Goal: Task Accomplishment & Management: Manage account settings

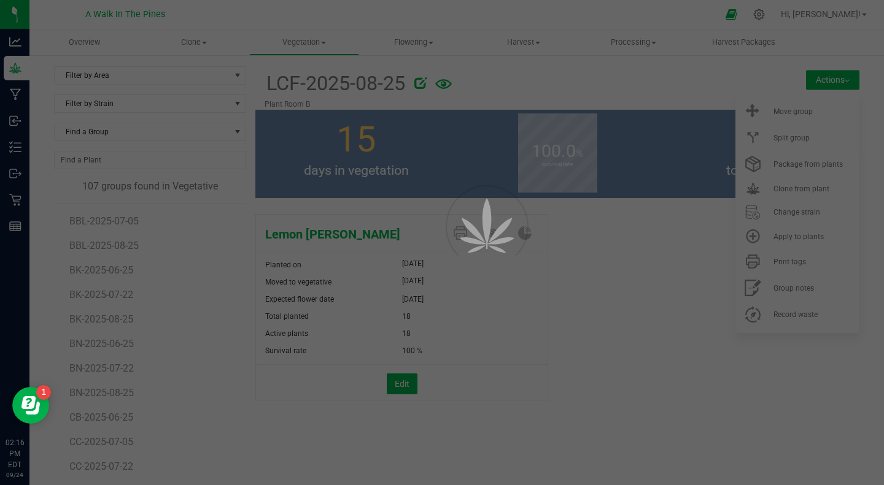
scroll to position [1189, 0]
click at [649, 205] on div at bounding box center [442, 242] width 884 height 485
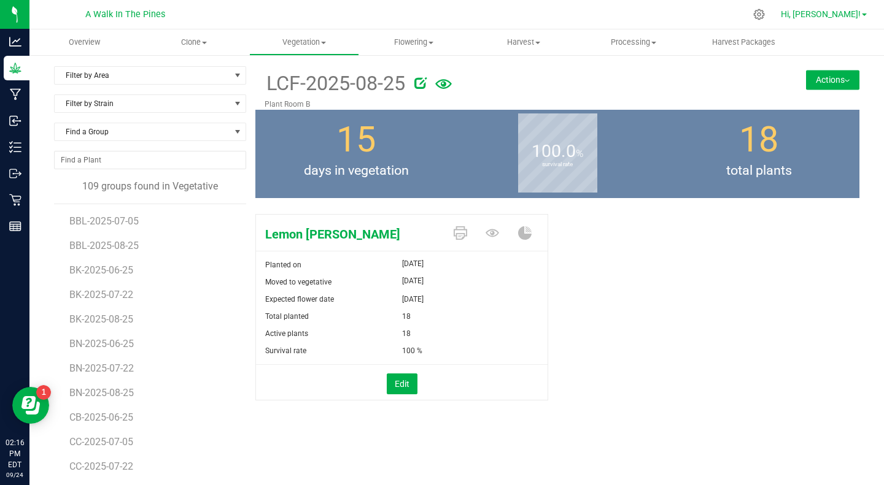
click at [823, 16] on span "Hi, [PERSON_NAME]!" at bounding box center [821, 14] width 80 height 10
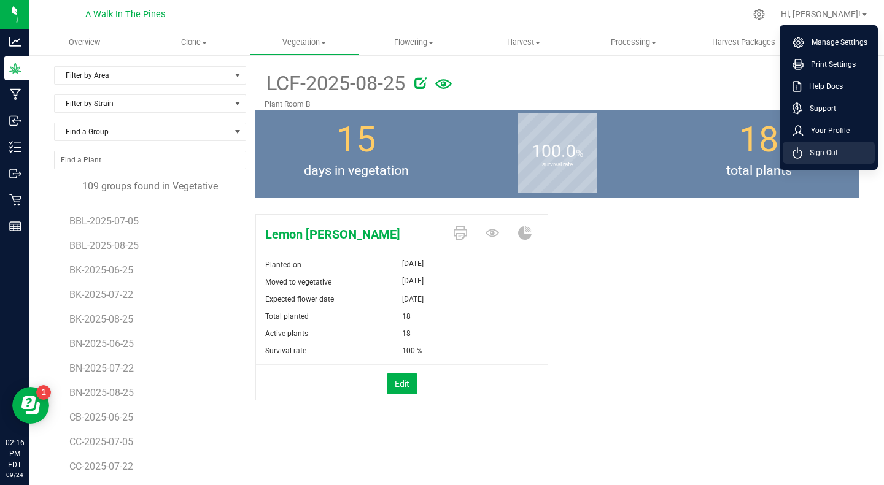
click at [811, 152] on span "Sign Out" at bounding box center [820, 153] width 36 height 12
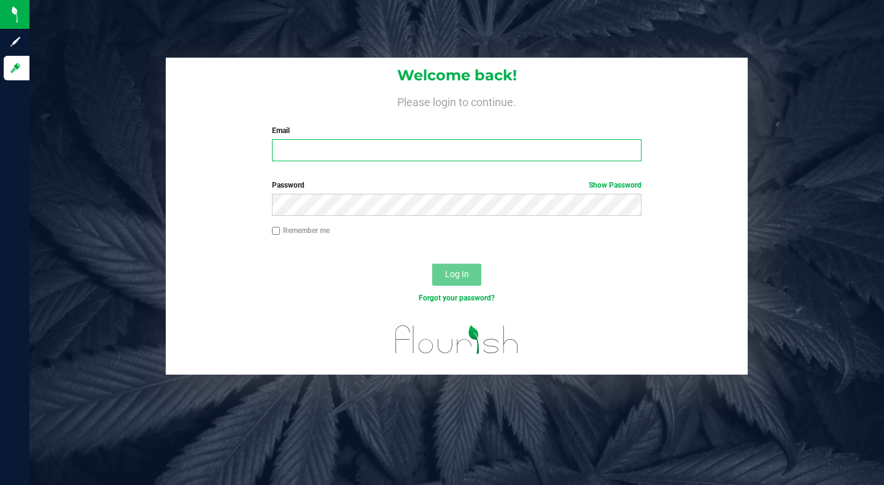
click at [439, 153] on input "Email" at bounding box center [456, 150] width 369 height 22
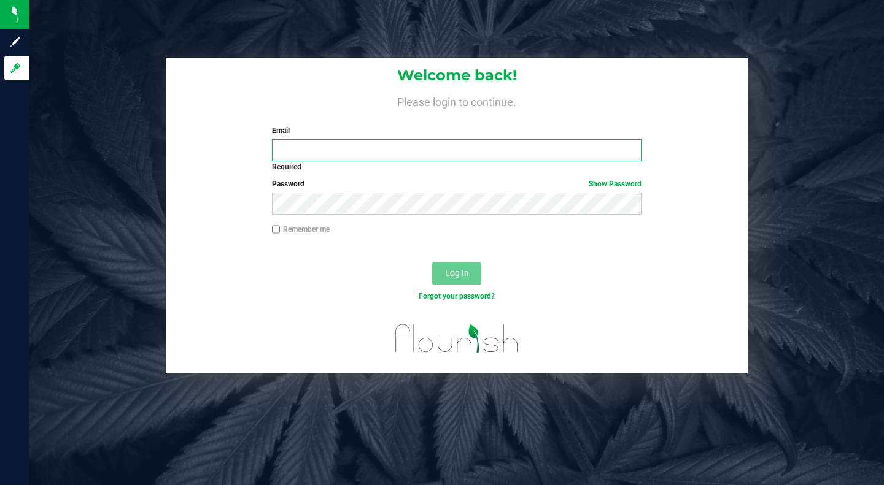
type input "[PERSON_NAME][EMAIL_ADDRESS][DOMAIN_NAME]"
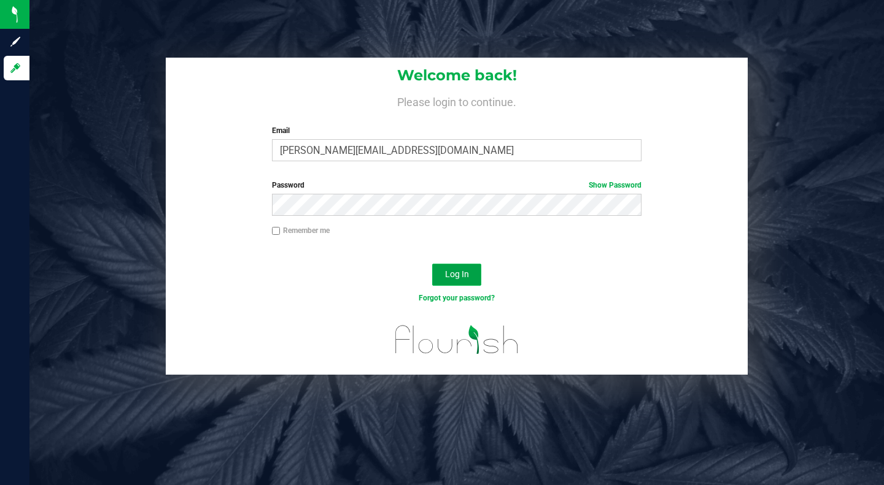
click at [448, 275] on span "Log In" at bounding box center [457, 274] width 24 height 10
